Goal: Information Seeking & Learning: Learn about a topic

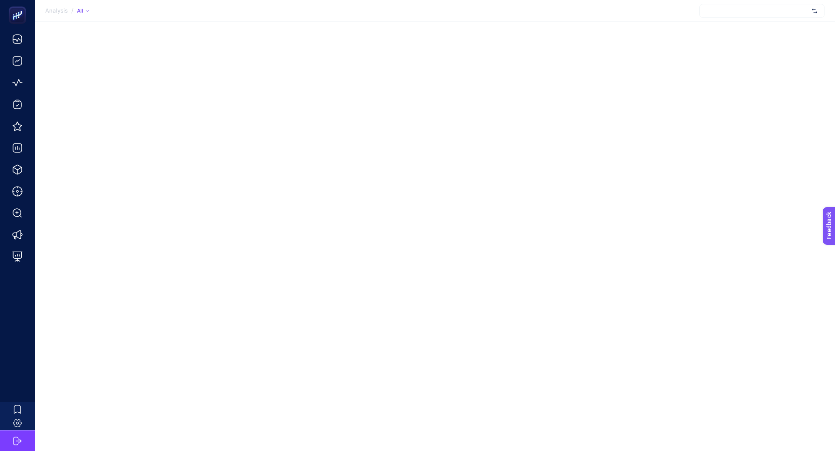
click at [726, 11] on div at bounding box center [761, 11] width 125 height 14
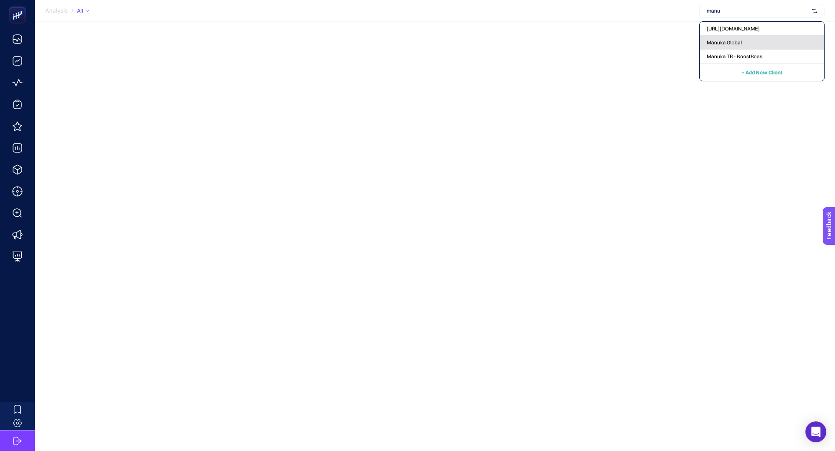
type input "manu"
click at [745, 47] on div "Manuka Global" at bounding box center [761, 43] width 124 height 14
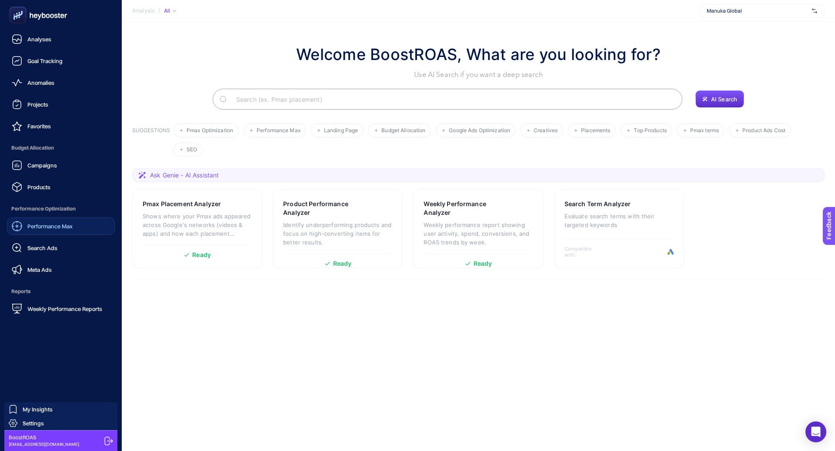
click at [74, 220] on link "Performance Max" at bounding box center [61, 225] width 108 height 17
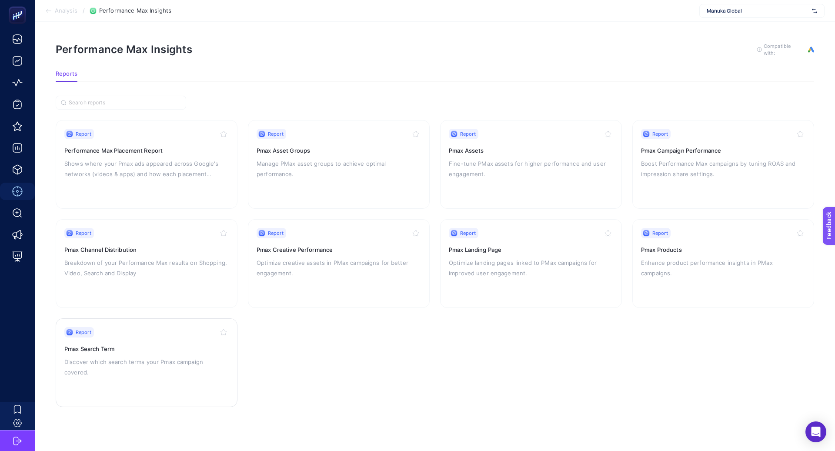
click at [206, 368] on div "Report Pmax Search Term Discover which search terms your Pmax campaign covered." at bounding box center [146, 362] width 164 height 71
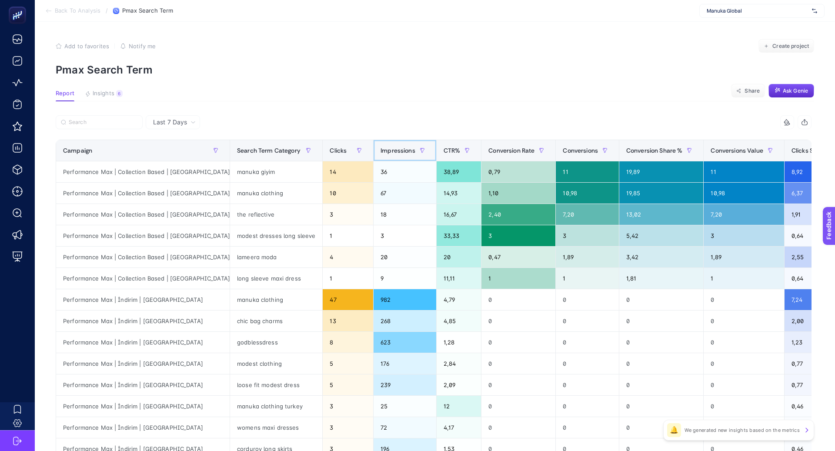
click at [380, 148] on span "Impressions" at bounding box center [397, 150] width 35 height 7
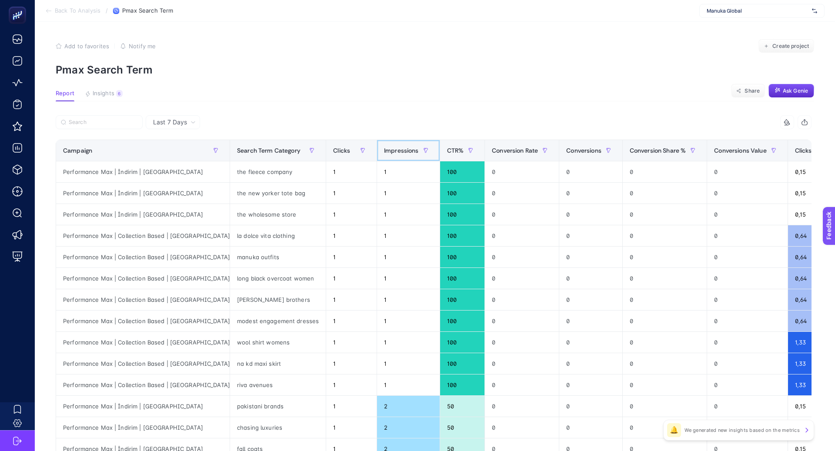
click at [377, 148] on th "Impressions" at bounding box center [408, 150] width 63 height 21
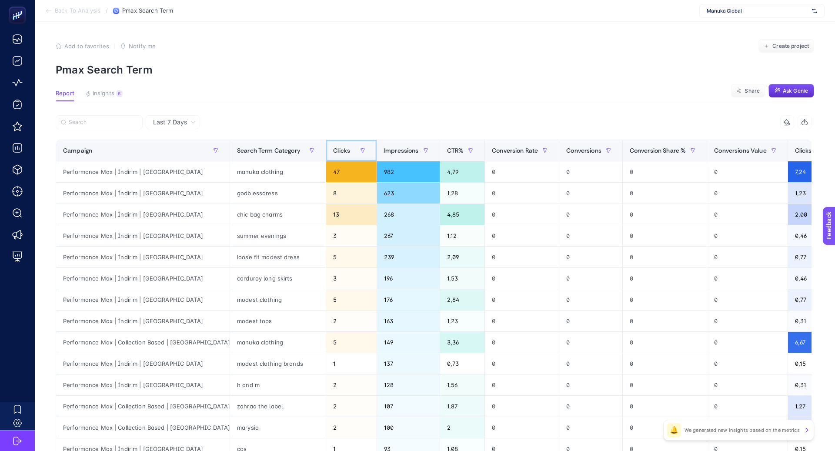
click at [333, 148] on span "Clicks" at bounding box center [341, 150] width 17 height 7
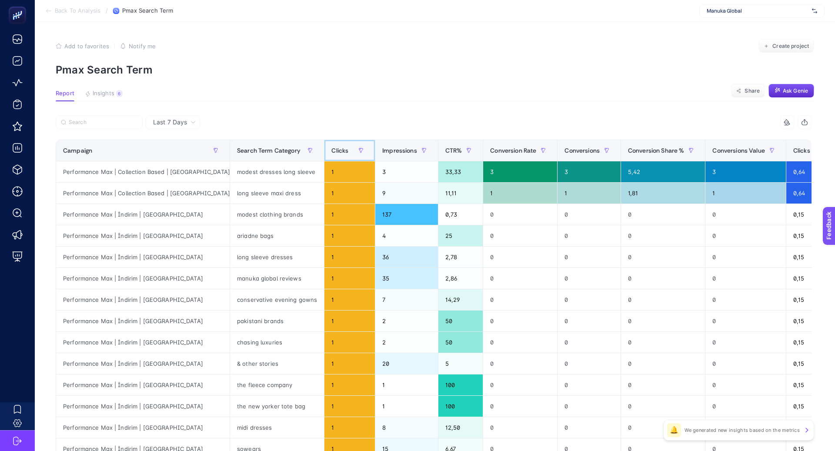
click at [331, 151] on span "Clicks" at bounding box center [339, 150] width 17 height 7
